Goal: Task Accomplishment & Management: Manage account settings

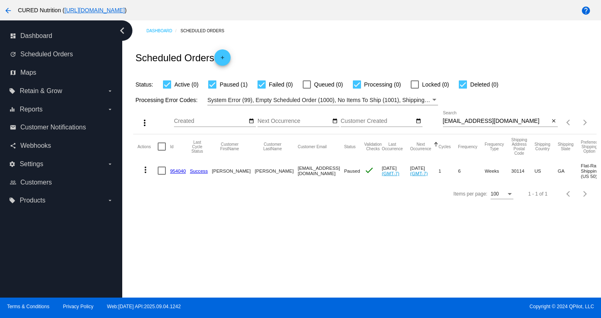
click at [460, 124] on input "[EMAIL_ADDRESS][DOMAIN_NAME]" at bounding box center [496, 121] width 107 height 7
paste input "jenniferlee1427"
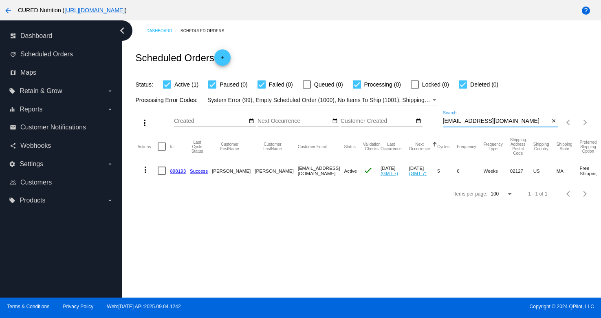
type input "[EMAIL_ADDRESS][DOMAIN_NAME]"
click at [180, 171] on link "898193" at bounding box center [178, 170] width 16 height 5
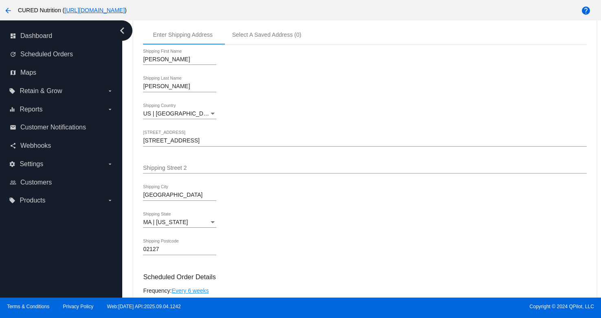
scroll to position [243, 0]
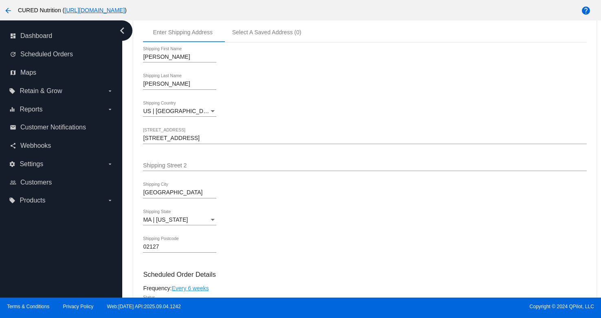
click at [193, 140] on input "[STREET_ADDRESS]" at bounding box center [364, 138] width 443 height 7
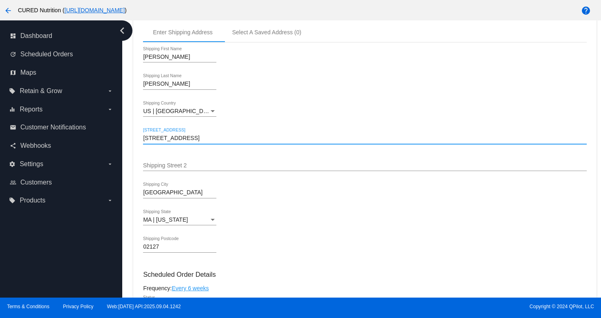
click at [193, 140] on input "[STREET_ADDRESS]" at bounding box center [364, 138] width 443 height 7
paste input "[STREET_ADDRESS][PERSON_NAME]"
click at [231, 141] on input "[STREET_ADDRESS][PERSON_NAME]" at bounding box center [364, 138] width 443 height 7
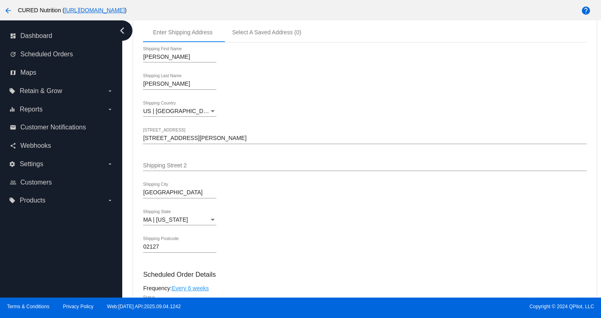
click at [228, 141] on input "[STREET_ADDRESS][PERSON_NAME]" at bounding box center [364, 138] width 443 height 7
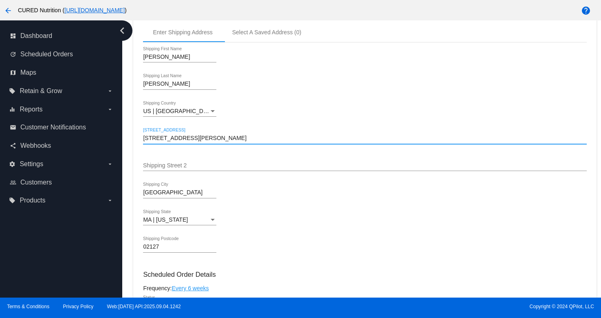
type input "[STREET_ADDRESS][PERSON_NAME]"
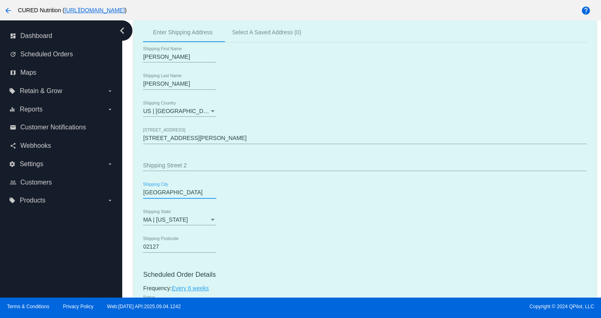
drag, startPoint x: 165, startPoint y: 197, endPoint x: 138, endPoint y: 197, distance: 26.9
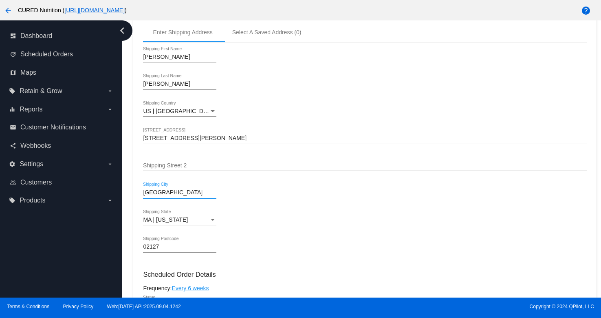
type input "[GEOGRAPHIC_DATA]"
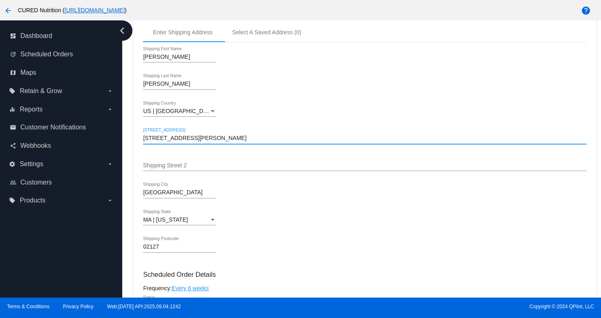
click at [201, 141] on input "[STREET_ADDRESS][PERSON_NAME]" at bounding box center [364, 138] width 443 height 7
type input "[STREET_ADDRESS][PERSON_NAME]"
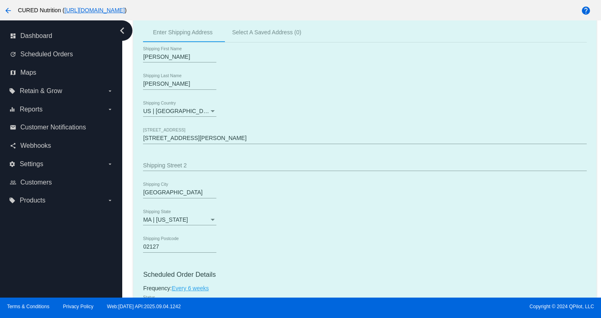
click at [130, 192] on div "Dashboard Scheduled Orders arrow_back Scheduled Order #898193 Active more_vert …" at bounding box center [365, 283] width 472 height 1012
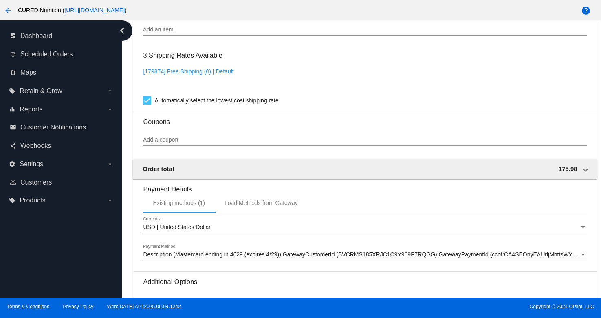
scroll to position [739, 0]
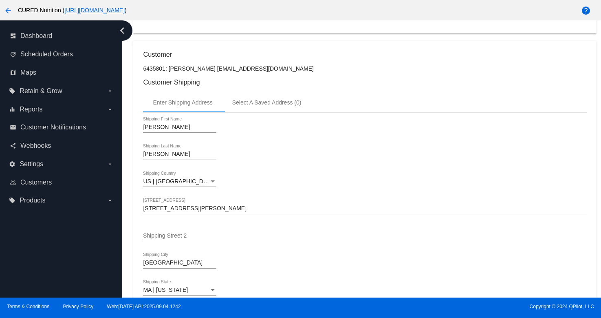
scroll to position [42, 0]
